Goal: Find specific page/section

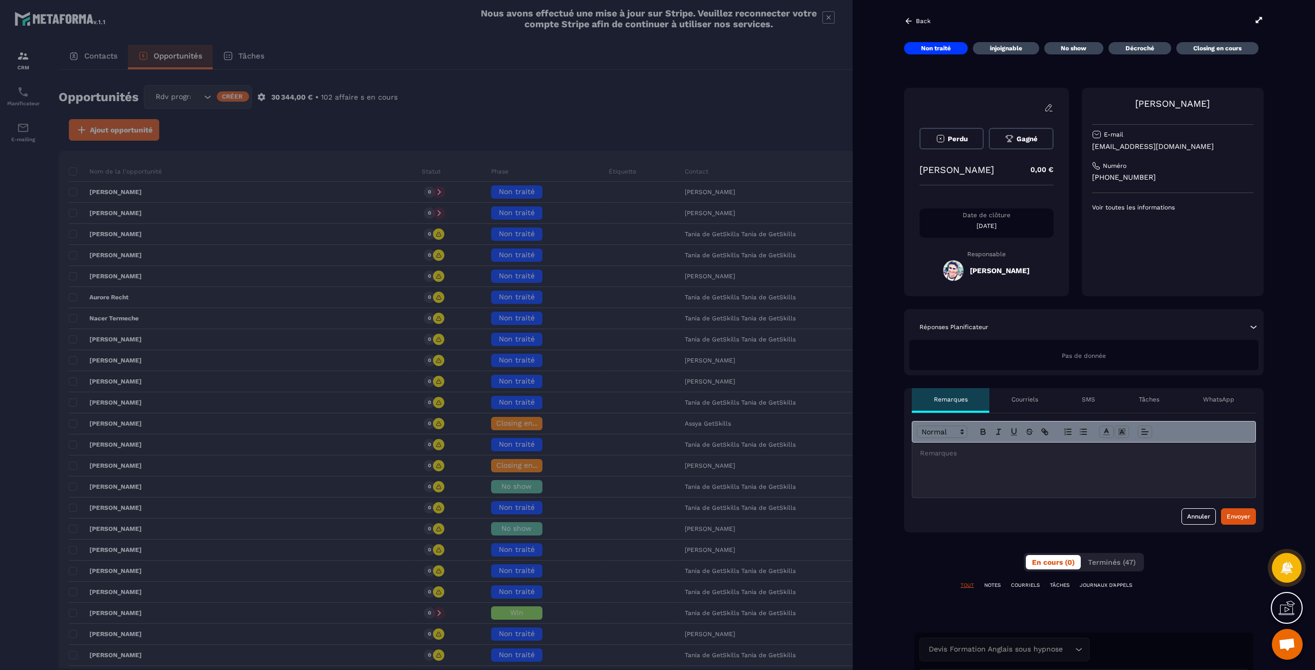
click at [1260, 15] on icon at bounding box center [1258, 19] width 9 height 9
click at [911, 18] on icon at bounding box center [908, 20] width 9 height 9
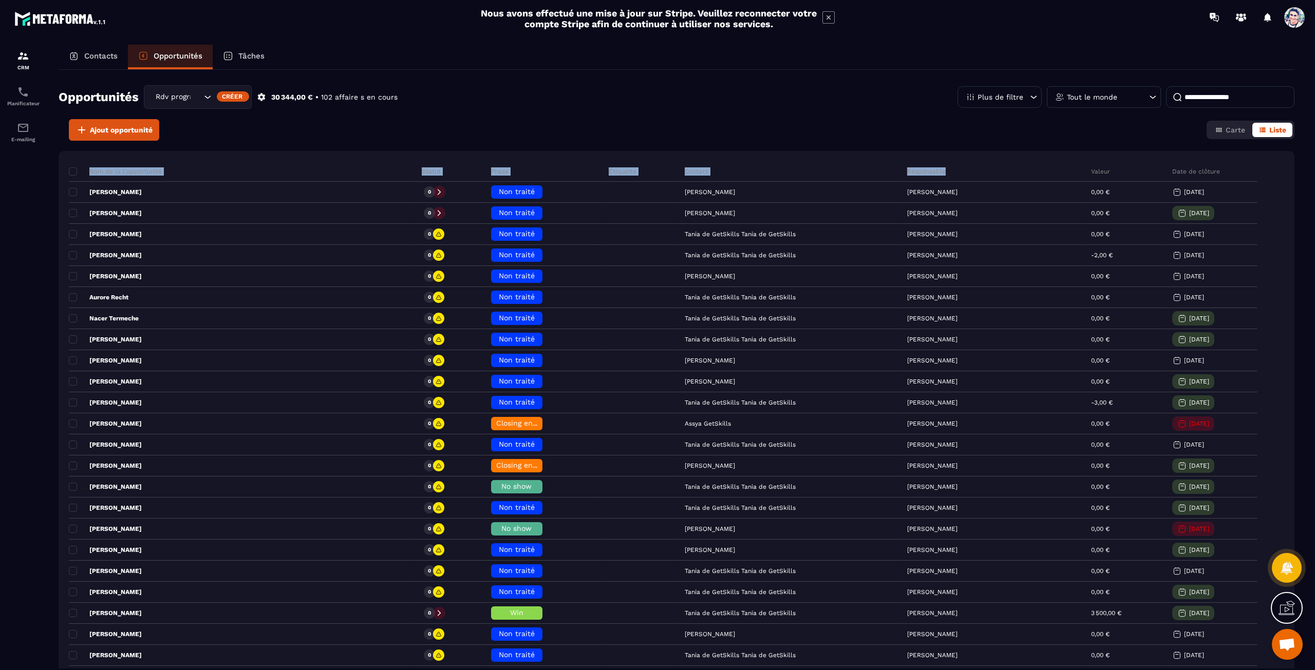
drag, startPoint x: 90, startPoint y: 168, endPoint x: 960, endPoint y: 167, distance: 869.7
click at [960, 167] on tr "Nom de la l'opportunité Statut Phase Étiquette Contact Responsable Valeur Date …" at bounding box center [682, 171] width 1226 height 21
click at [960, 167] on div "Responsable" at bounding box center [991, 171] width 184 height 21
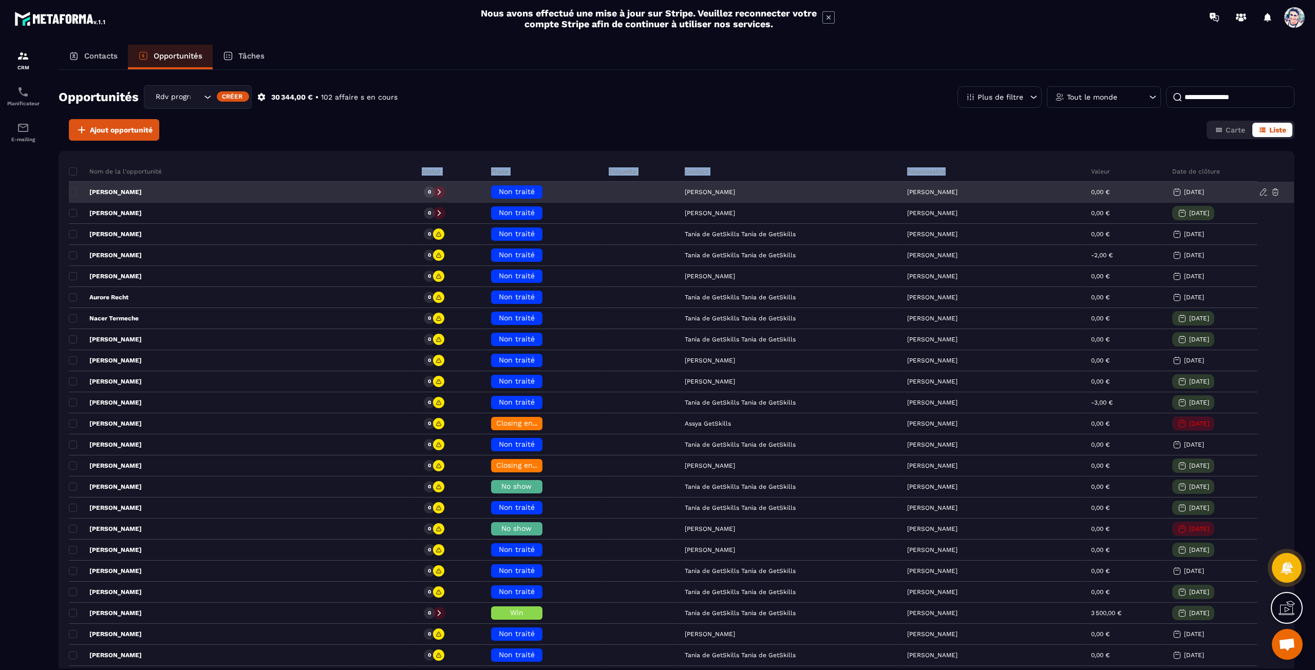
drag, startPoint x: 361, startPoint y: 171, endPoint x: 1001, endPoint y: 181, distance: 640.1
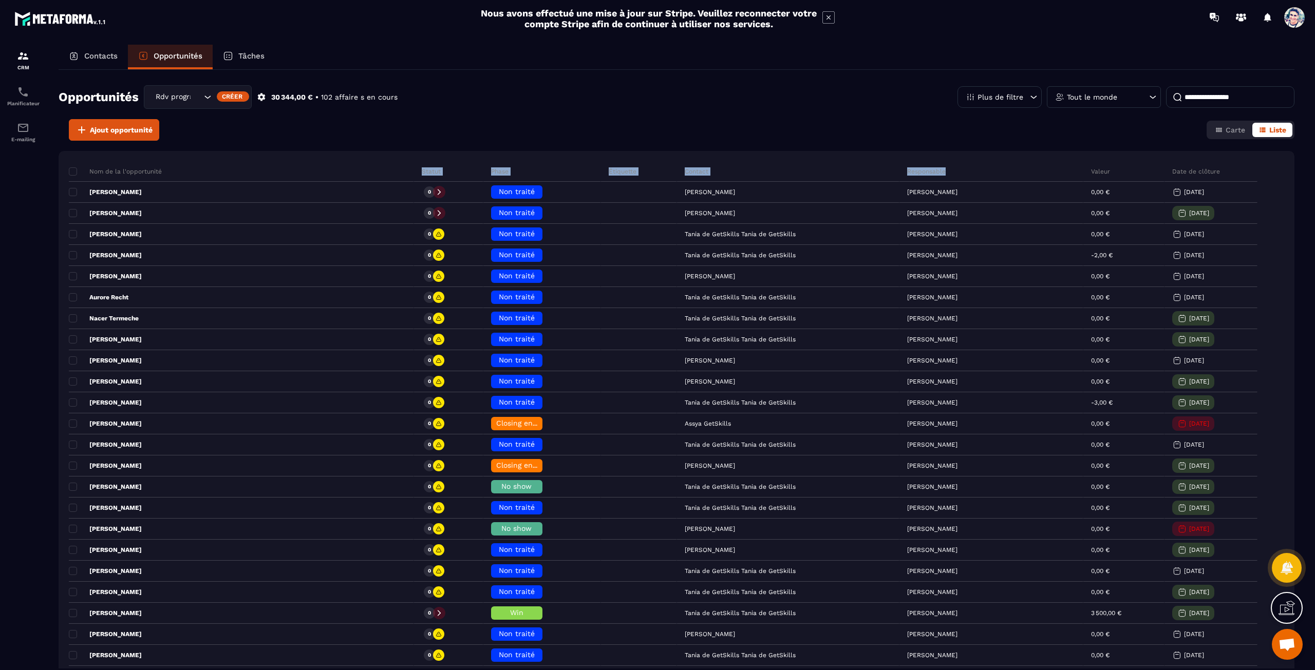
click at [1009, 169] on div "Responsable" at bounding box center [991, 171] width 184 height 21
